Goal: Consume media (video, audio): Consume media (video, audio)

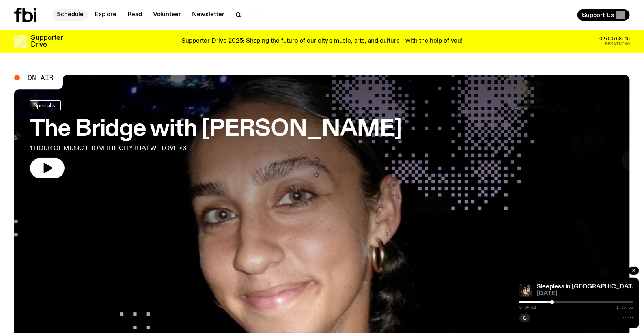
click at [66, 17] on link "Schedule" at bounding box center [70, 14] width 36 height 11
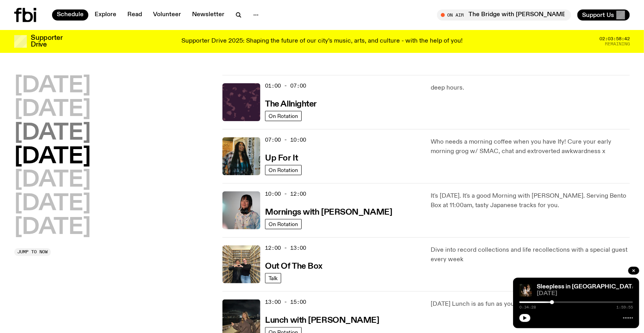
click at [67, 127] on h2 "[DATE]" at bounding box center [52, 133] width 77 height 22
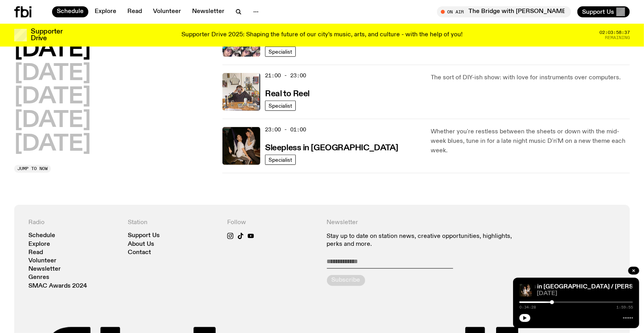
scroll to position [424, 0]
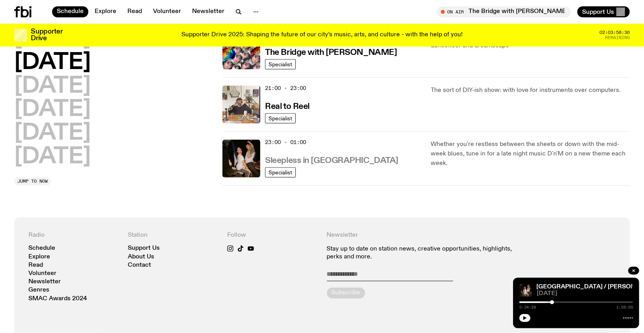
click at [318, 159] on h3 "Sleepless in [GEOGRAPHIC_DATA]" at bounding box center [331, 161] width 133 height 8
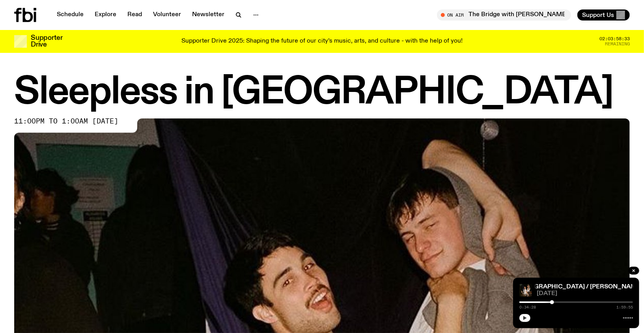
click at [524, 272] on icon "button" at bounding box center [525, 318] width 4 height 4
click at [527, 272] on div "0:57:18 1:59:55" at bounding box center [576, 304] width 114 height 9
click at [527, 272] on div at bounding box center [517, 302] width 114 height 2
click at [527, 272] on div "0:54:03 1:59:55" at bounding box center [576, 304] width 114 height 9
click at [527, 272] on div at bounding box center [514, 302] width 114 height 2
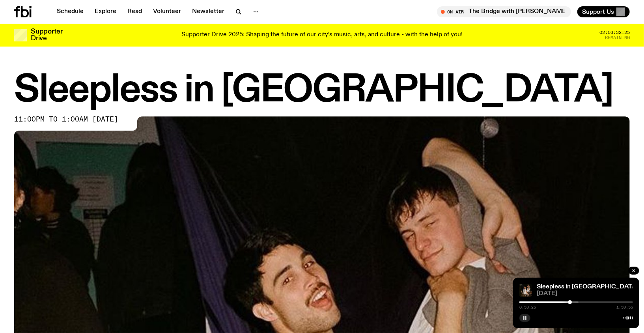
scroll to position [6, 0]
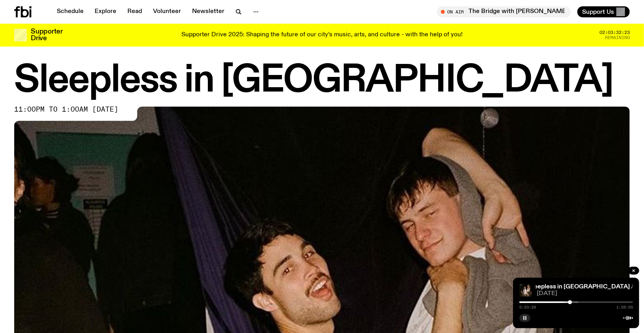
click at [524, 272] on rect "button" at bounding box center [523, 318] width 1 height 4
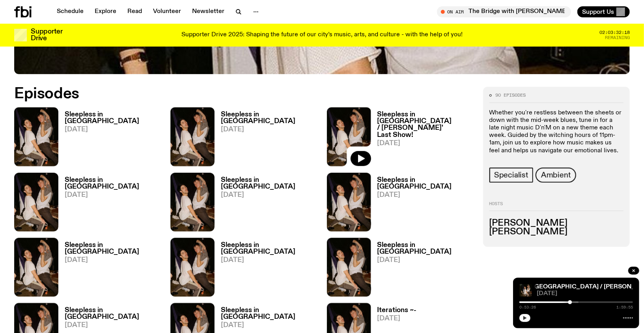
scroll to position [378, 0]
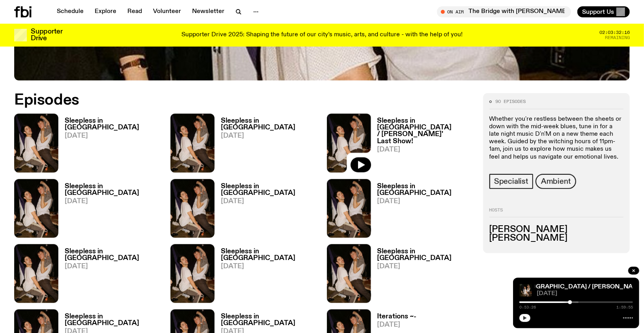
click at [394, 126] on h3 "Sleepless in [GEOGRAPHIC_DATA] / [PERSON_NAME]' Last Show!" at bounding box center [425, 131] width 96 height 27
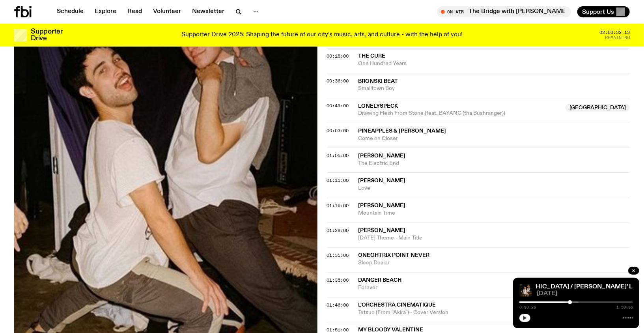
scroll to position [313, 0]
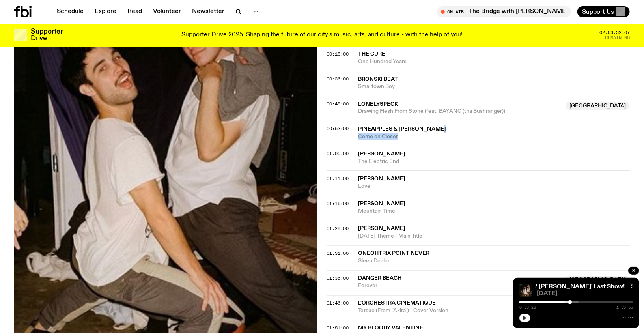
drag, startPoint x: 454, startPoint y: 130, endPoint x: 429, endPoint y: 131, distance: 25.3
click at [429, 131] on div "Pineapples & [PERSON_NAME] Come on Closer" at bounding box center [495, 132] width 272 height 15
click at [445, 125] on span "Pineapples & [PERSON_NAME]" at bounding box center [495, 128] width 272 height 7
drag, startPoint x: 454, startPoint y: 124, endPoint x: 374, endPoint y: 125, distance: 80.1
click at [396, 127] on span "Pineapples & [PERSON_NAME]" at bounding box center [403, 129] width 88 height 6
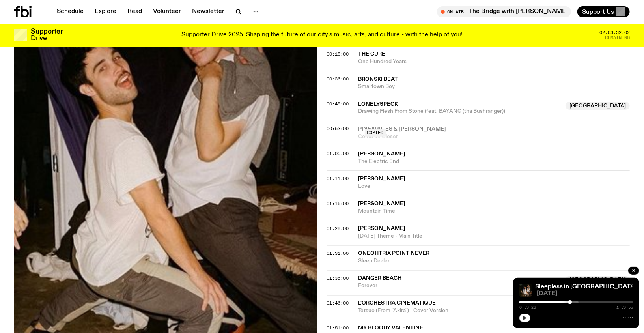
click at [404, 123] on div "00:53:00 Pineapples & [PERSON_NAME] Come on Closer Copied" at bounding box center [478, 133] width 303 height 25
drag, startPoint x: 409, startPoint y: 138, endPoint x: 354, endPoint y: 127, distance: 56.4
click at [354, 127] on div "00:53:00 Pineapples & [PERSON_NAME] Come on Closer" at bounding box center [478, 133] width 303 height 25
copy div "Pineapples & [PERSON_NAME] Come on Closer"
